Goal: Participate in discussion: Engage in conversation with other users on a specific topic

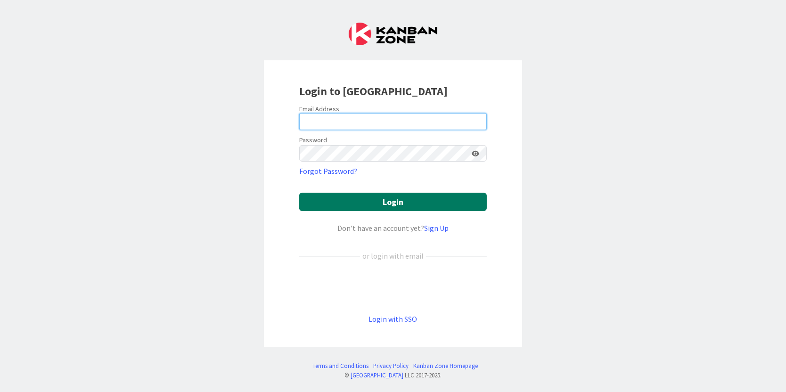
type input "[PERSON_NAME][EMAIL_ADDRESS][PERSON_NAME][DOMAIN_NAME]"
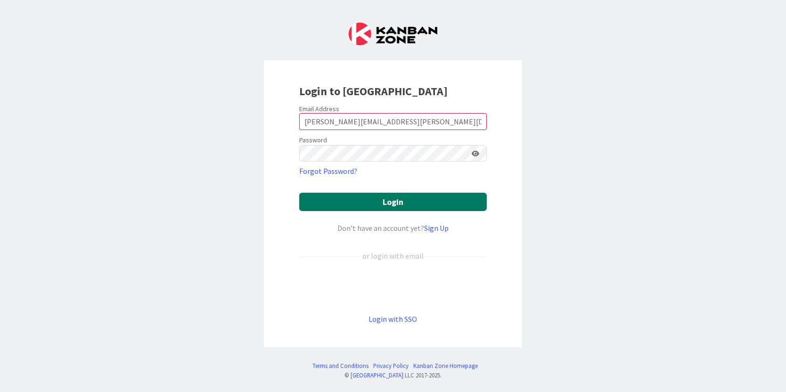
click at [372, 205] on button "Login" at bounding box center [393, 202] width 188 height 18
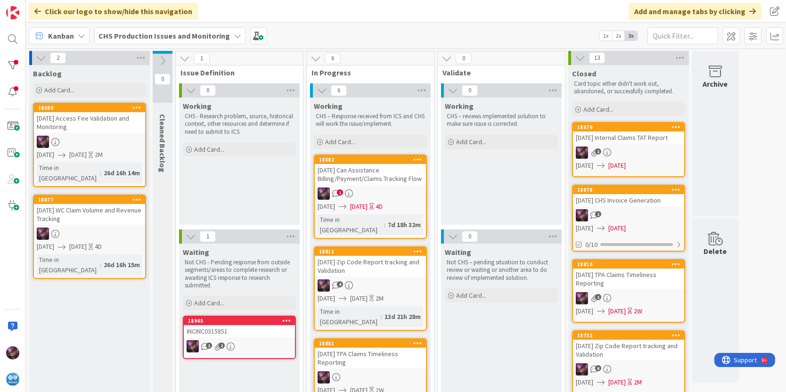
click at [358, 257] on div "[DATE] Zip Code Report tracking and Validation" at bounding box center [370, 266] width 111 height 21
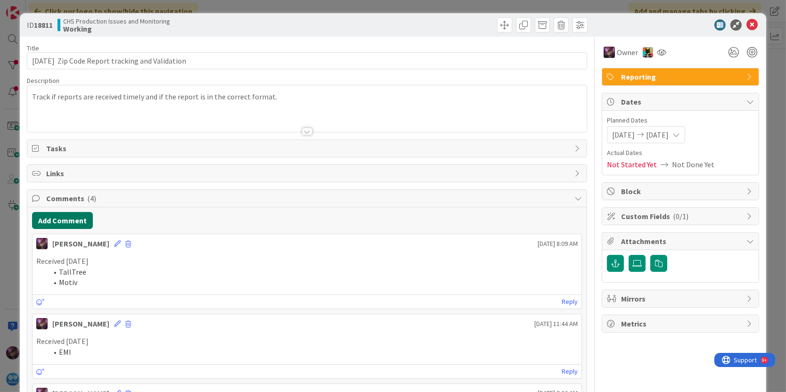
click at [73, 215] on button "Add Comment" at bounding box center [62, 220] width 61 height 17
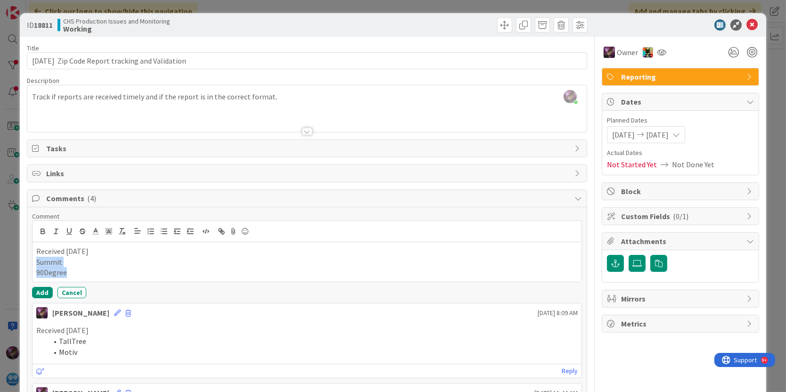
drag, startPoint x: 74, startPoint y: 269, endPoint x: 36, endPoint y: 263, distance: 38.6
click at [36, 263] on div "Received [DATE] Summit 90Degree" at bounding box center [307, 262] width 549 height 40
click at [163, 231] on icon "button" at bounding box center [164, 231] width 8 height 8
click at [36, 294] on button "Add" at bounding box center [42, 292] width 21 height 11
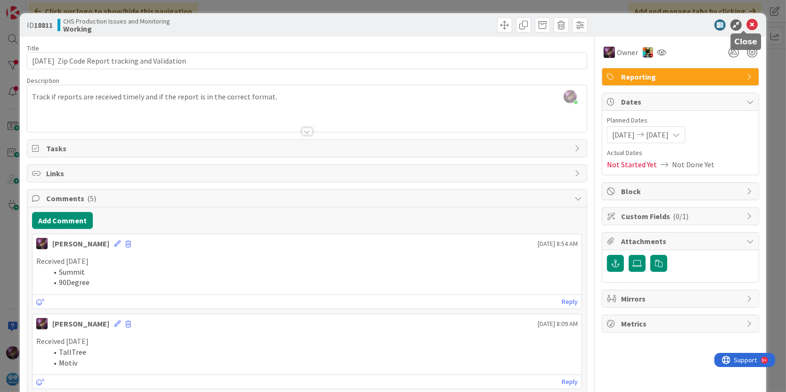
click at [746, 25] on icon at bounding box center [751, 24] width 11 height 11
